Goal: Check status

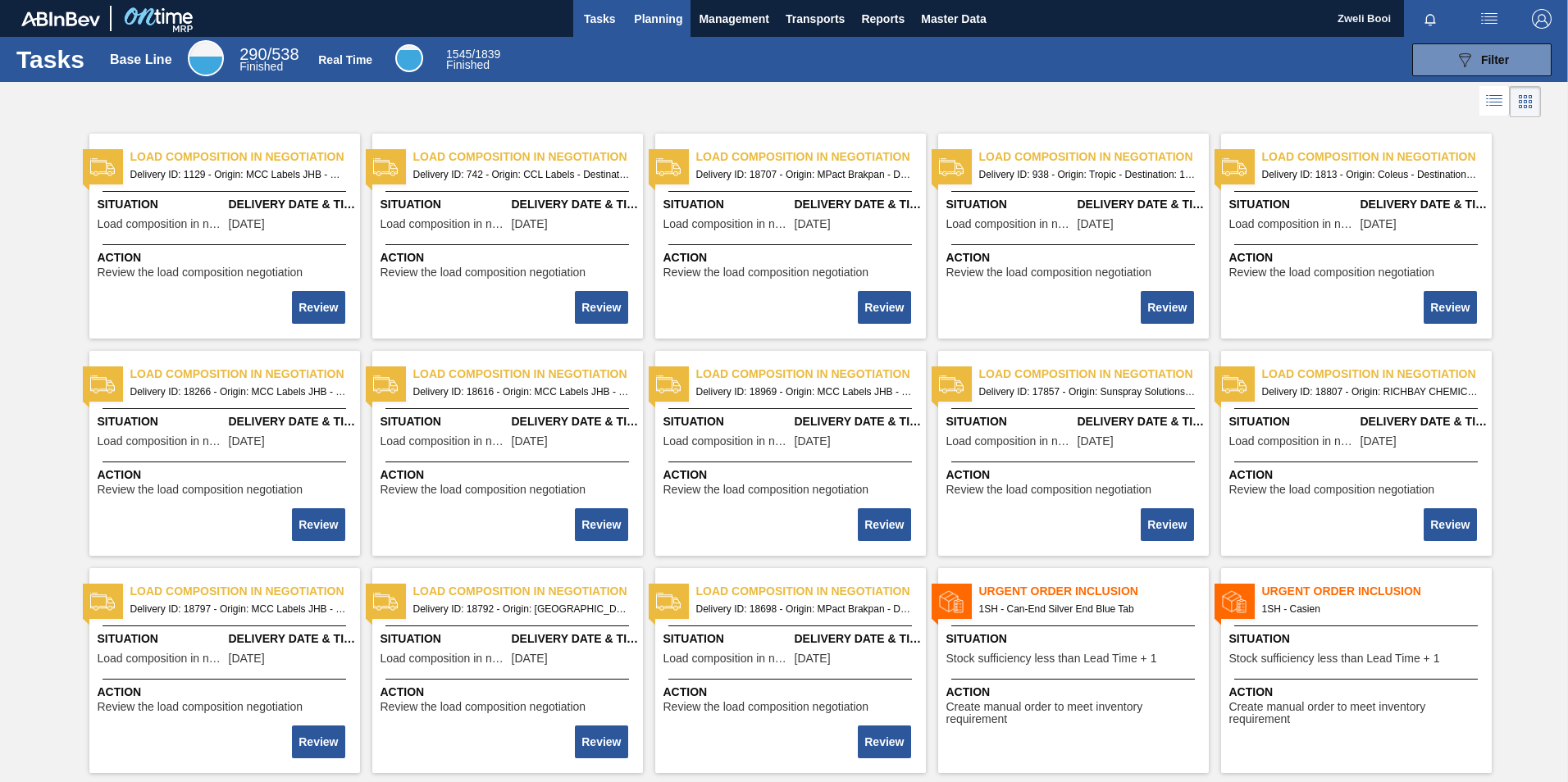
click at [669, 16] on span "Planning" at bounding box center [659, 18] width 48 height 20
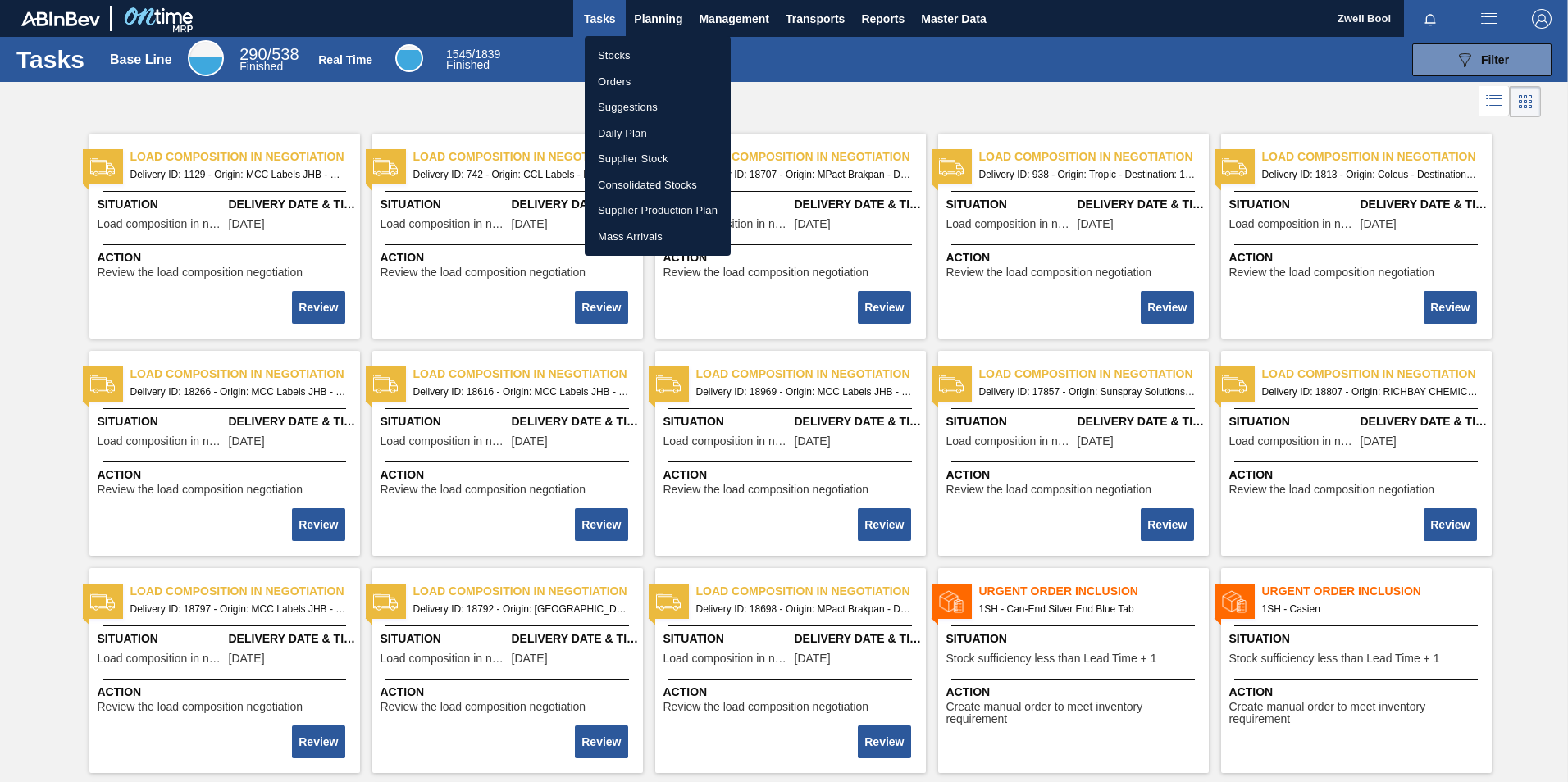
click at [631, 55] on li "Stocks" at bounding box center [658, 55] width 146 height 26
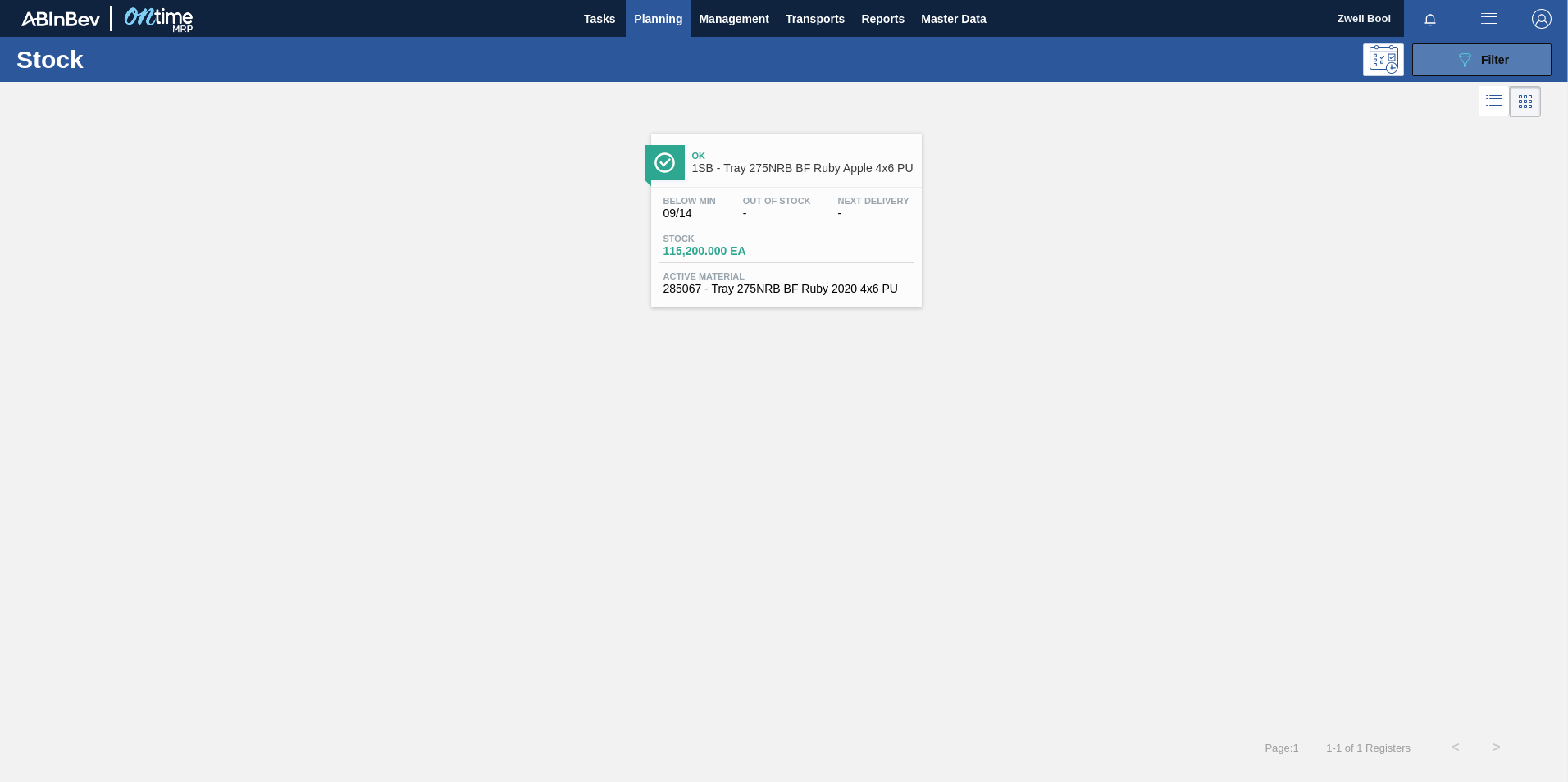
click at [1515, 52] on button "089F7B8B-B2A5-4AFE-B5C0-19BA573D28AC Filter" at bounding box center [1481, 60] width 139 height 33
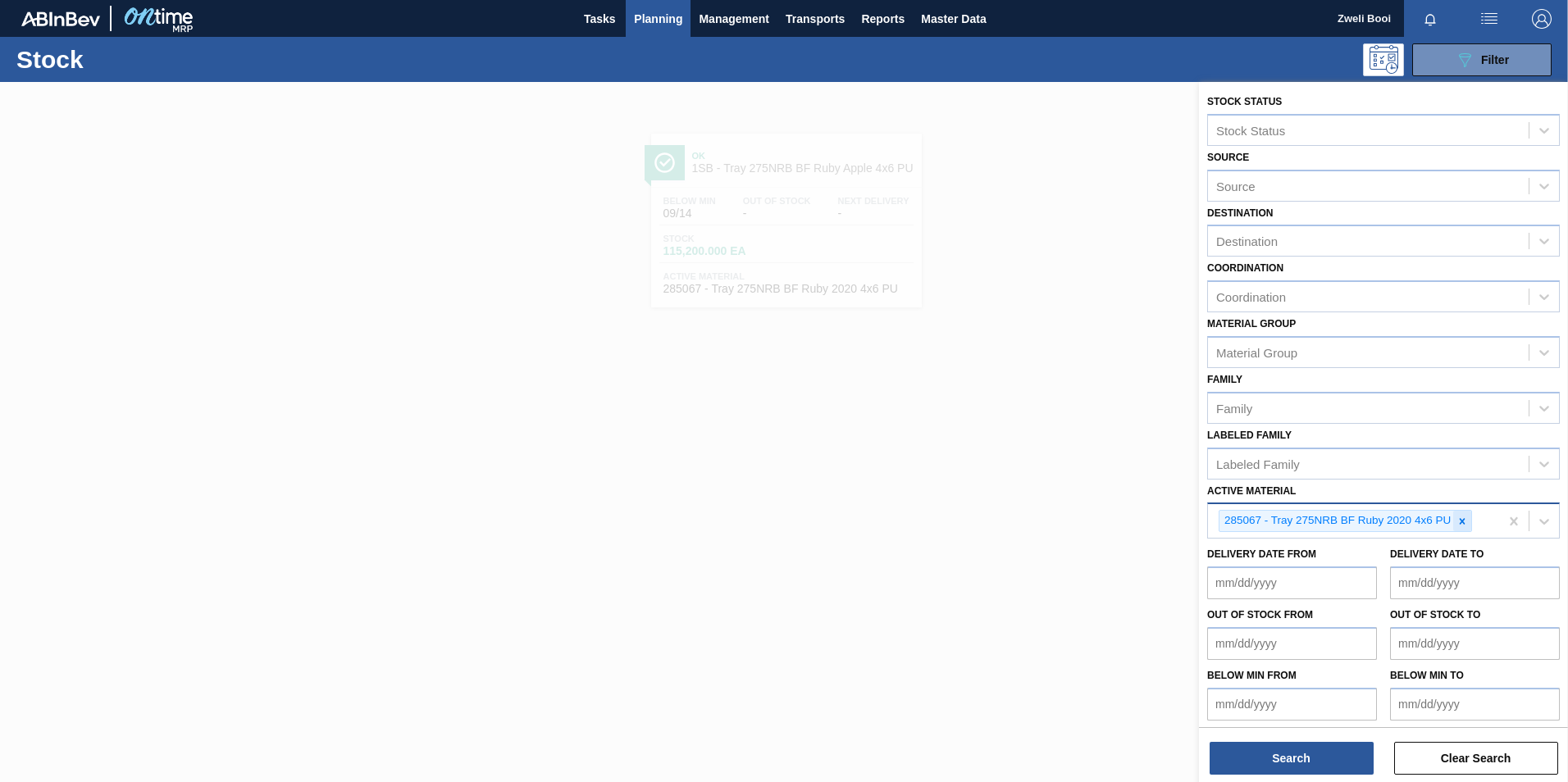
click at [1459, 523] on icon at bounding box center [1462, 521] width 11 height 11
paste Material "285003"
type Material "285003"
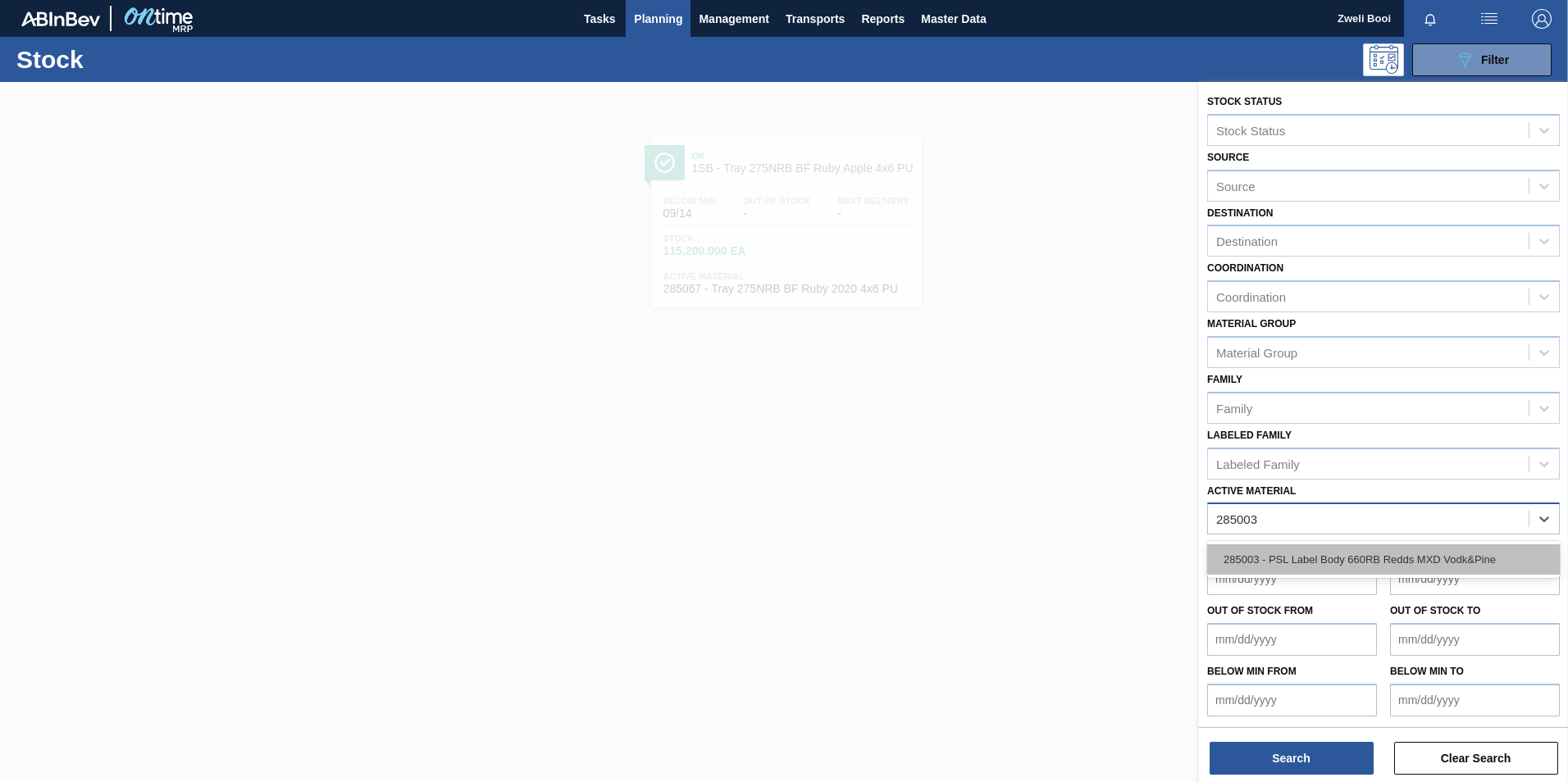
click at [1424, 562] on div "285003 - PSL Label Body 660RB Redds MXD Vodk&Pine" at bounding box center [1384, 559] width 353 height 30
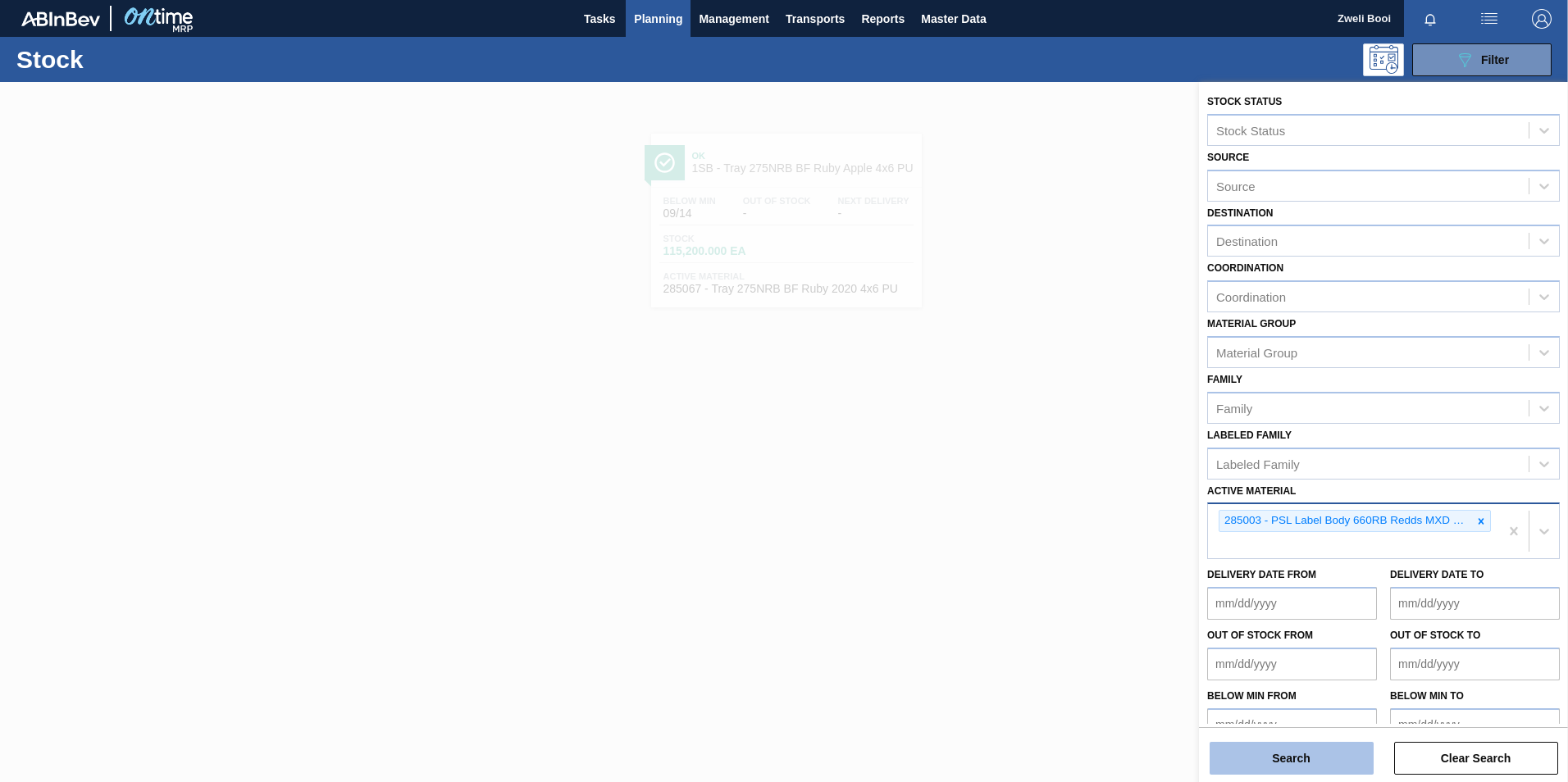
click at [1327, 747] on button "Search" at bounding box center [1292, 759] width 164 height 33
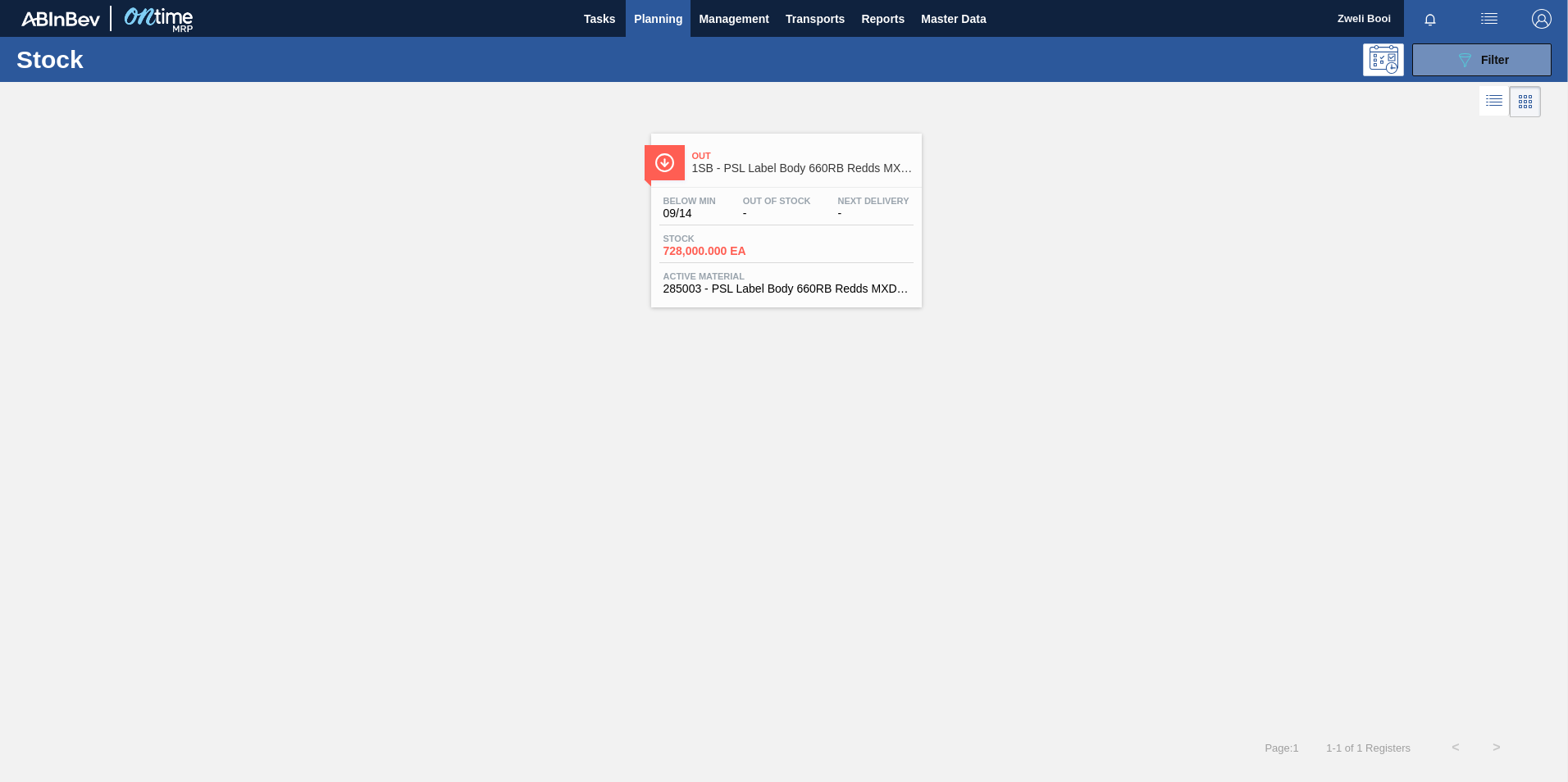
click at [823, 261] on div "Stock 728,000.000 EA" at bounding box center [787, 248] width 254 height 29
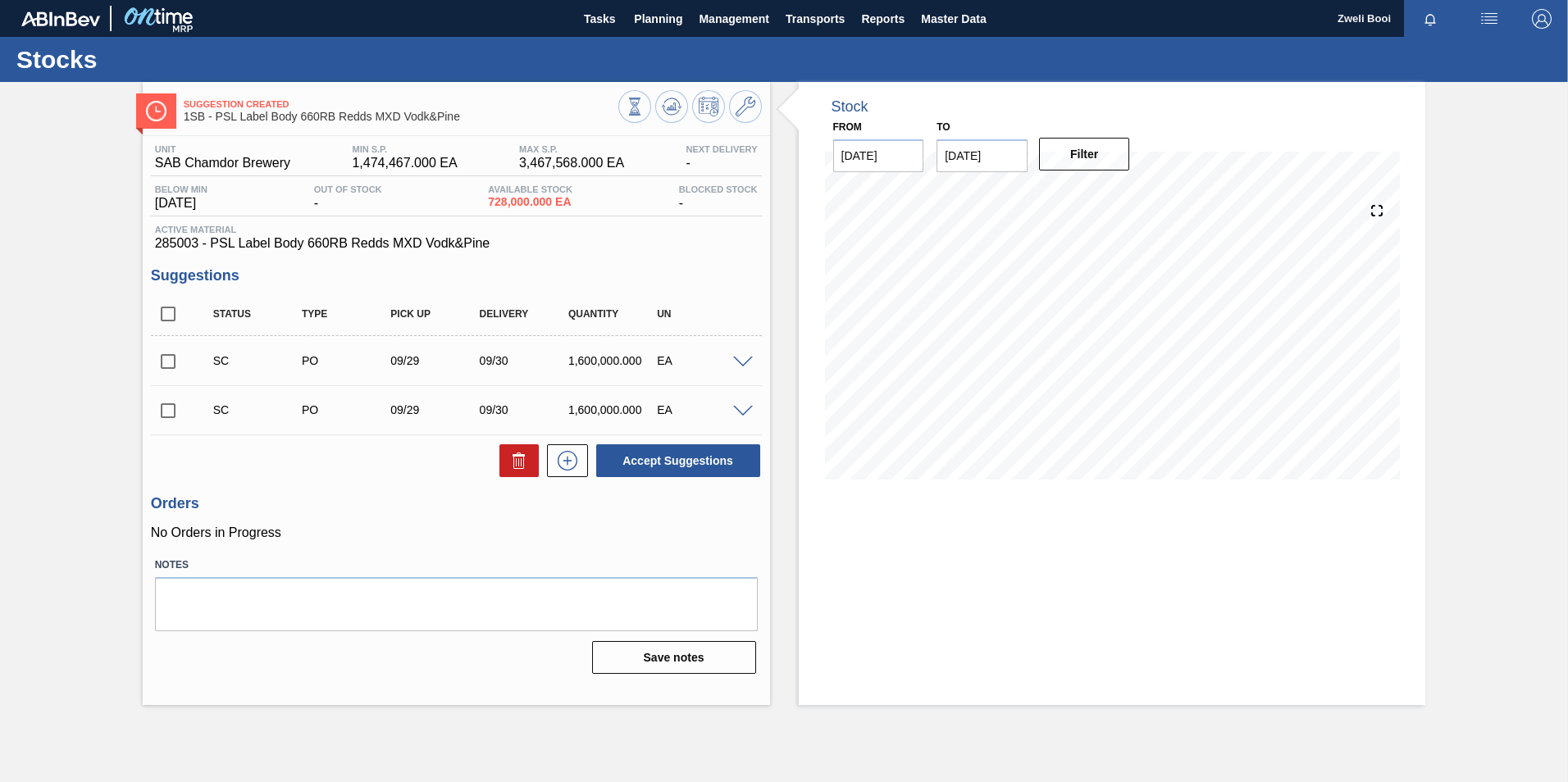
click at [744, 363] on span at bounding box center [742, 362] width 20 height 12
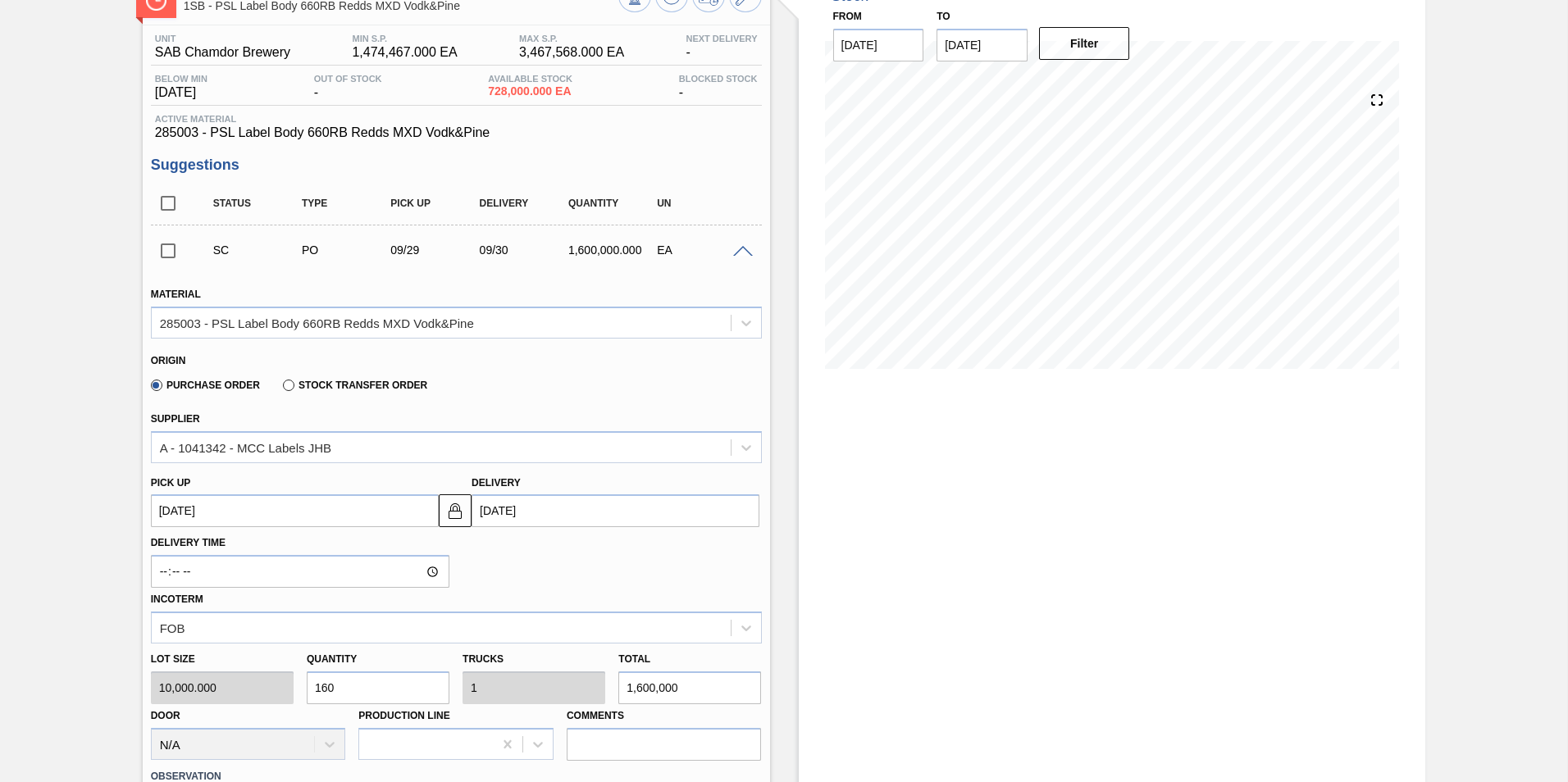
scroll to position [82, 0]
